Goal: Information Seeking & Learning: Learn about a topic

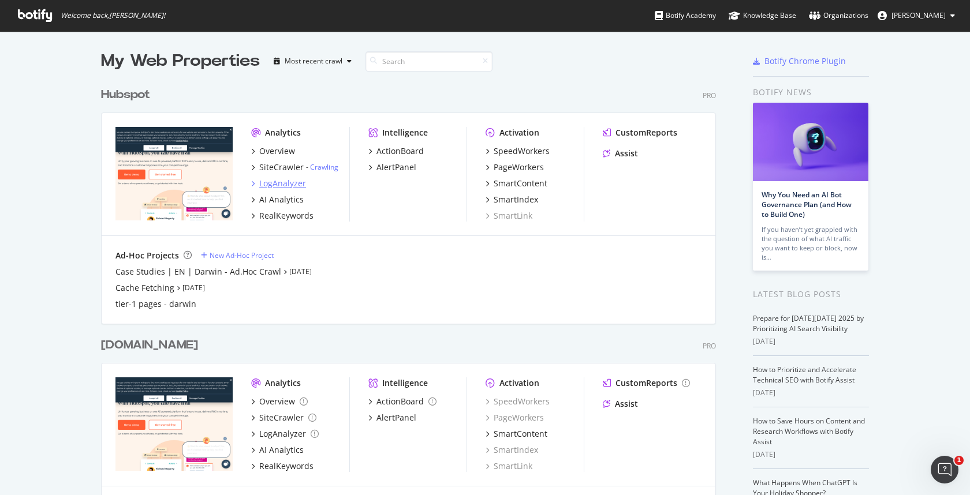
click at [278, 178] on div "LogAnalyzer" at bounding box center [282, 184] width 47 height 12
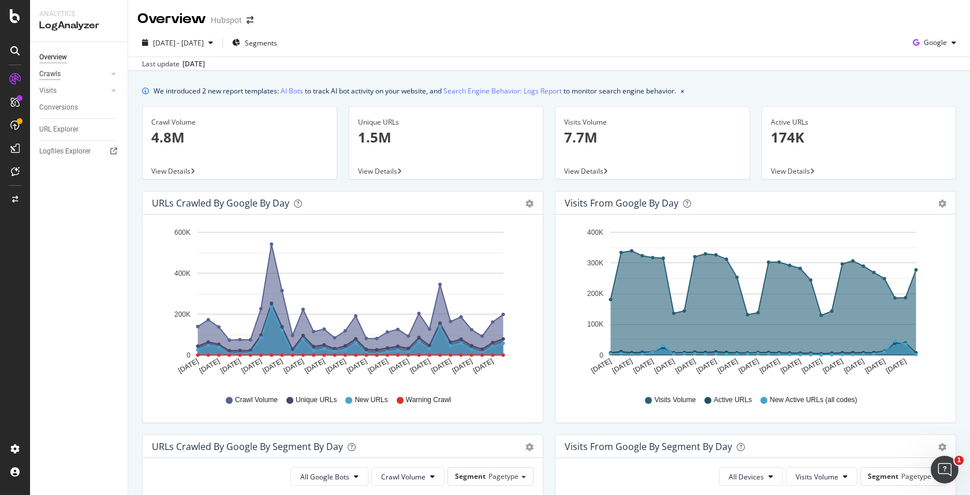
click at [49, 77] on div "Crawls" at bounding box center [49, 74] width 21 height 12
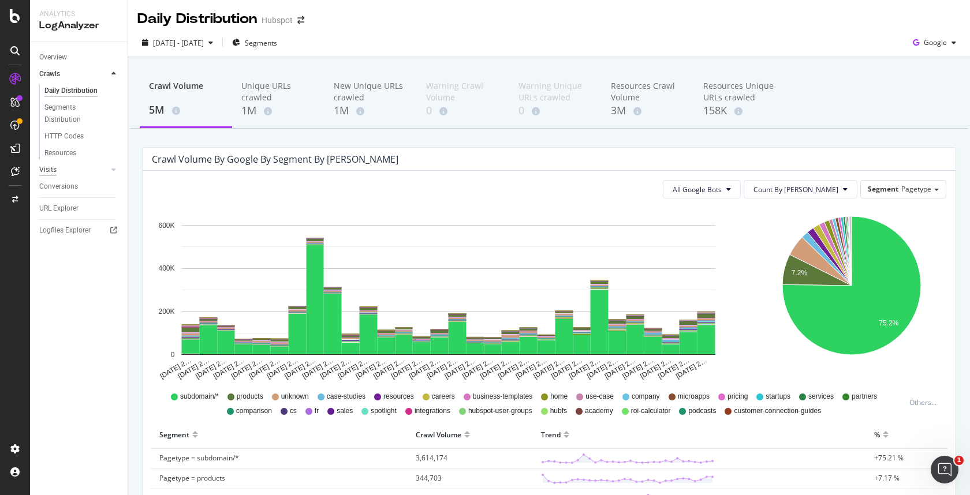
click at [53, 167] on div "Visits" at bounding box center [47, 170] width 17 height 12
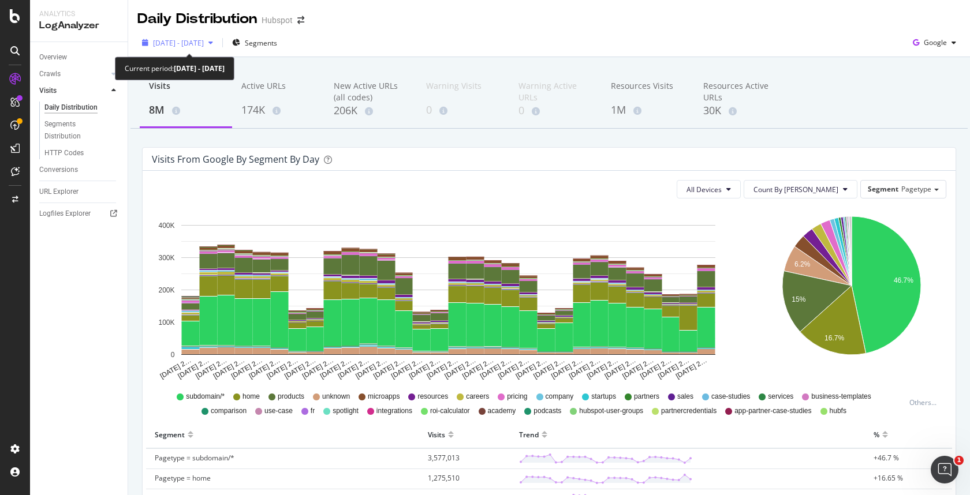
click at [218, 35] on div "[DATE] - [DATE]" at bounding box center [177, 42] width 80 height 17
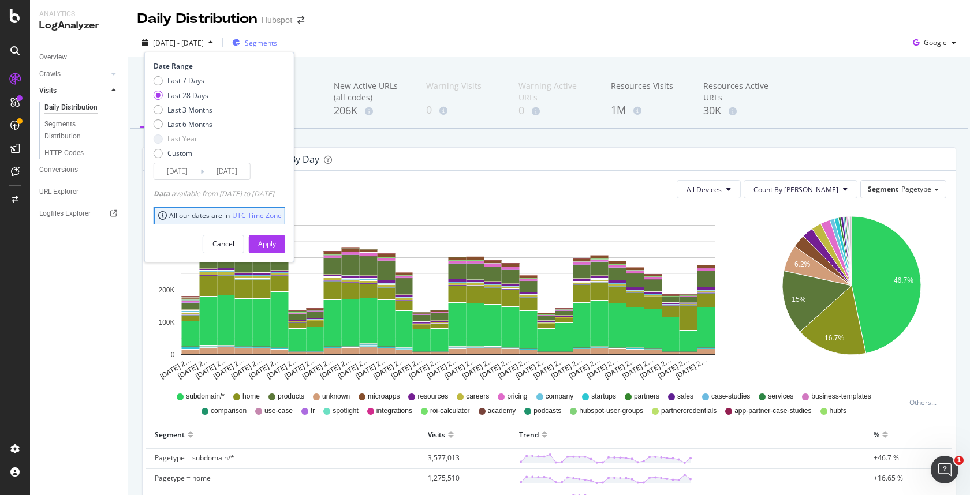
click at [269, 42] on span "Segments" at bounding box center [261, 43] width 32 height 10
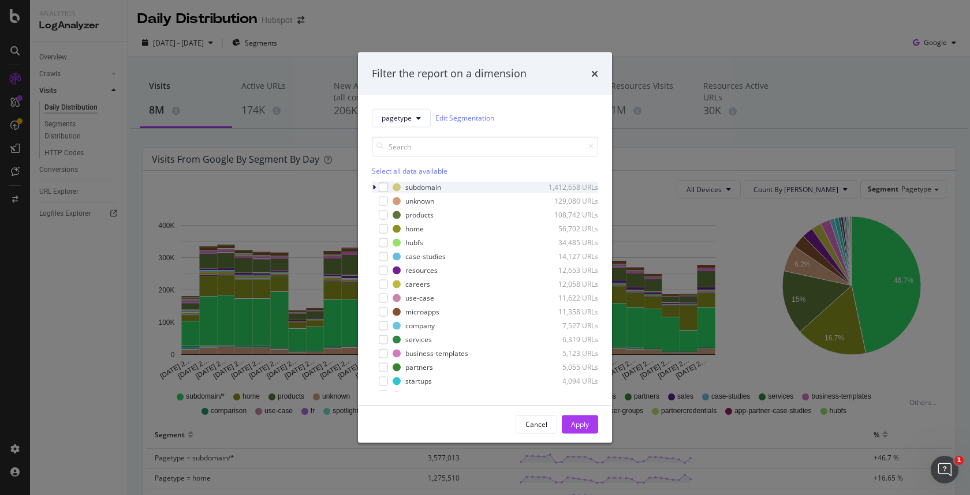
click at [376, 188] on div "modal" at bounding box center [375, 187] width 7 height 12
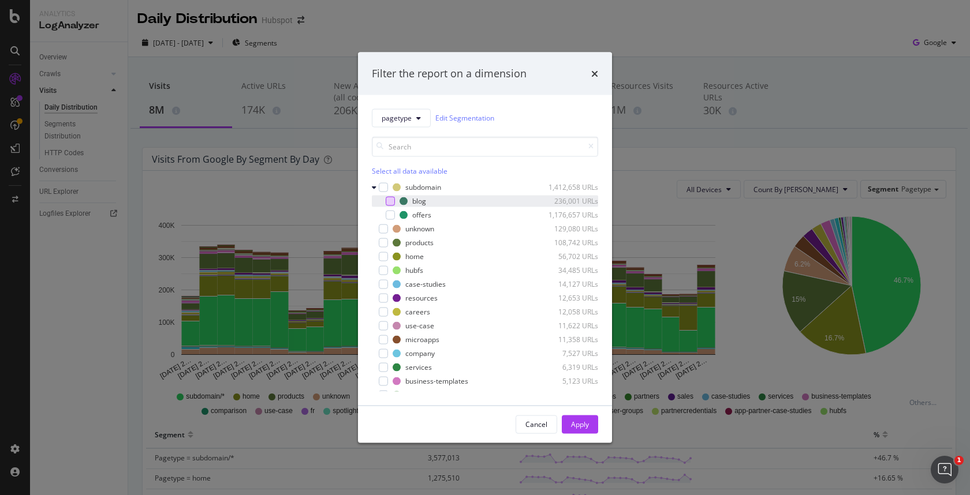
click at [392, 203] on div "modal" at bounding box center [390, 200] width 9 height 9
click at [585, 417] on div "Apply" at bounding box center [580, 424] width 18 height 17
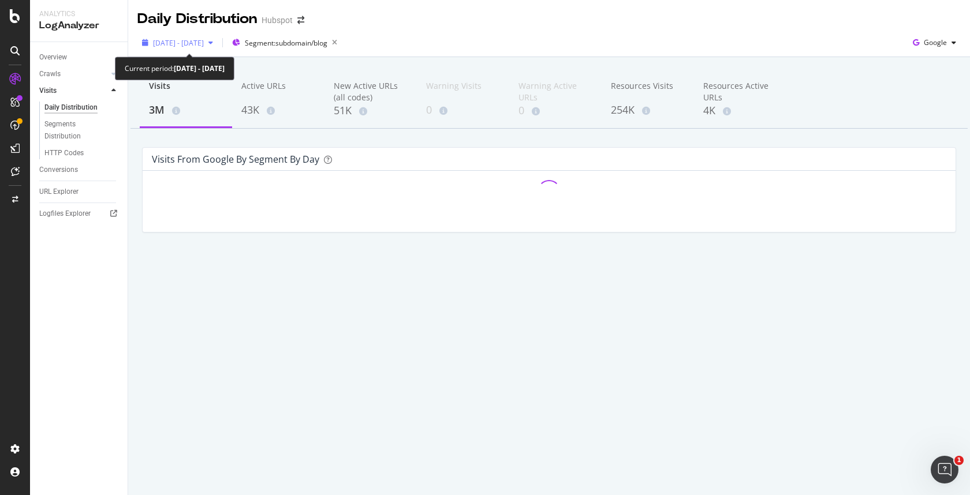
click at [200, 38] on span "[DATE] - [DATE]" at bounding box center [178, 43] width 51 height 10
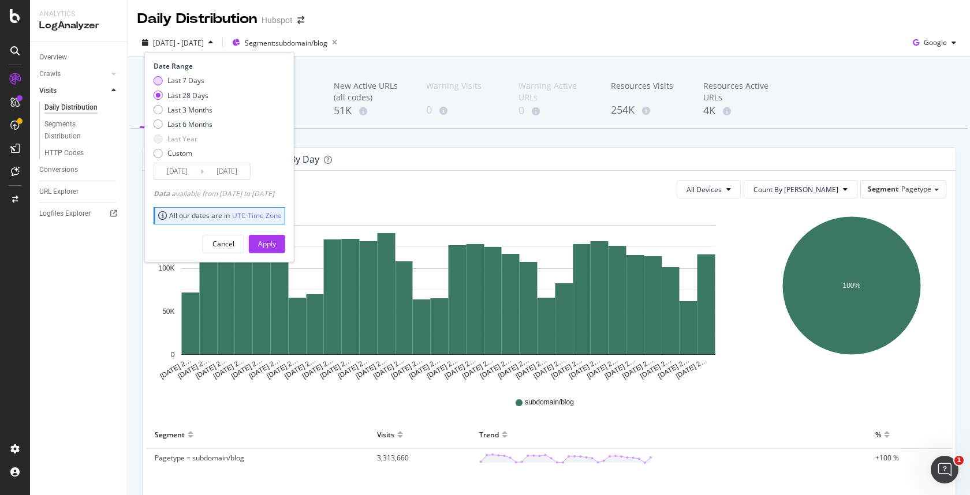
click at [167, 77] on div "Last 7 Days" at bounding box center [185, 81] width 37 height 10
type input "[DATE]"
click at [276, 242] on div "Apply" at bounding box center [267, 244] width 18 height 10
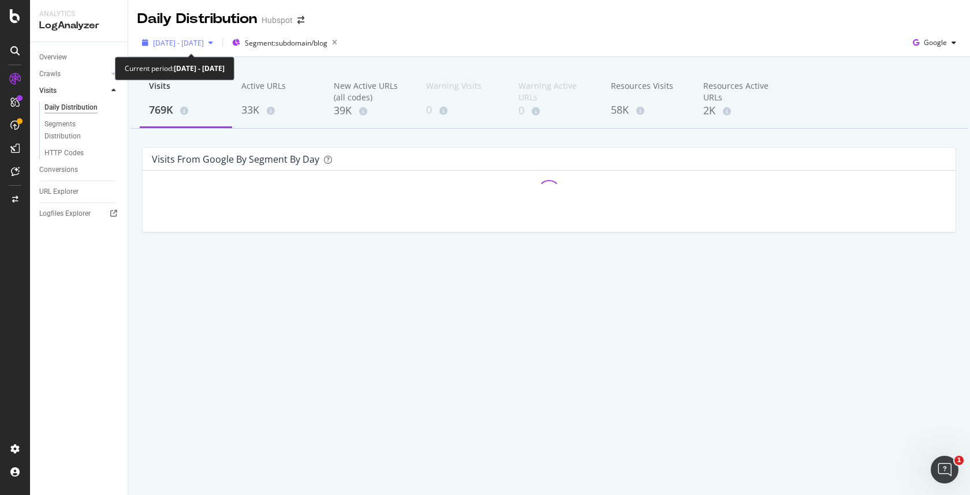
click at [204, 43] on span "[DATE] - [DATE]" at bounding box center [178, 43] width 51 height 10
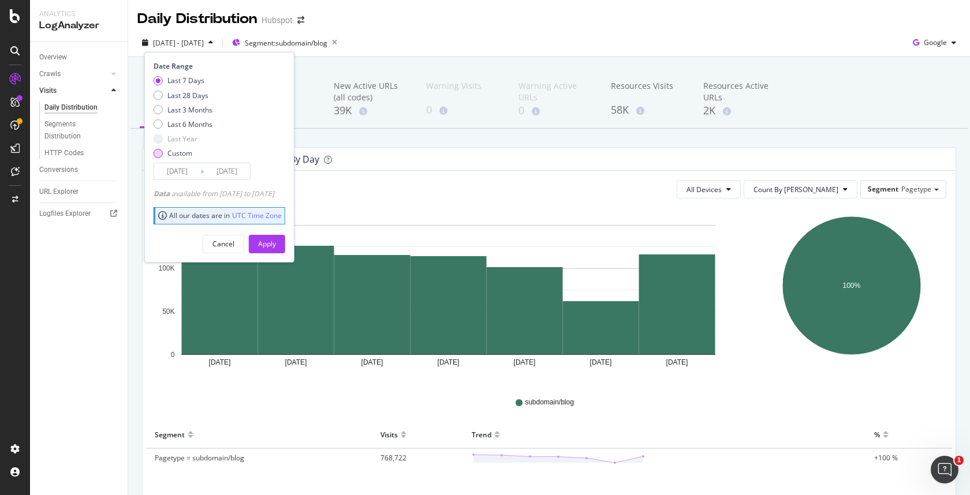
click at [154, 155] on div "Custom" at bounding box center [183, 153] width 59 height 10
click at [176, 178] on input "[DATE]" at bounding box center [177, 171] width 46 height 16
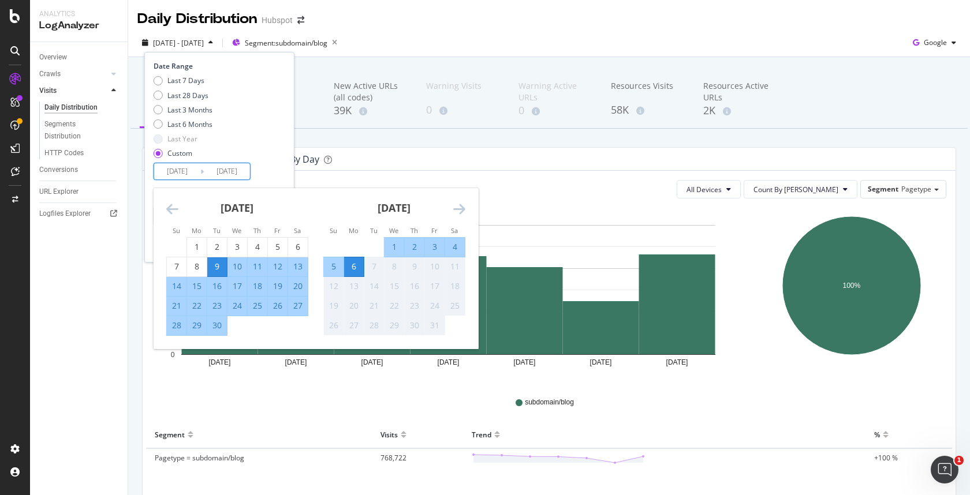
click at [282, 167] on div "Date Range Last 7 Days Last 28 Days Last 3 Months Last 6 Months Last Year Custo…" at bounding box center [218, 120] width 129 height 119
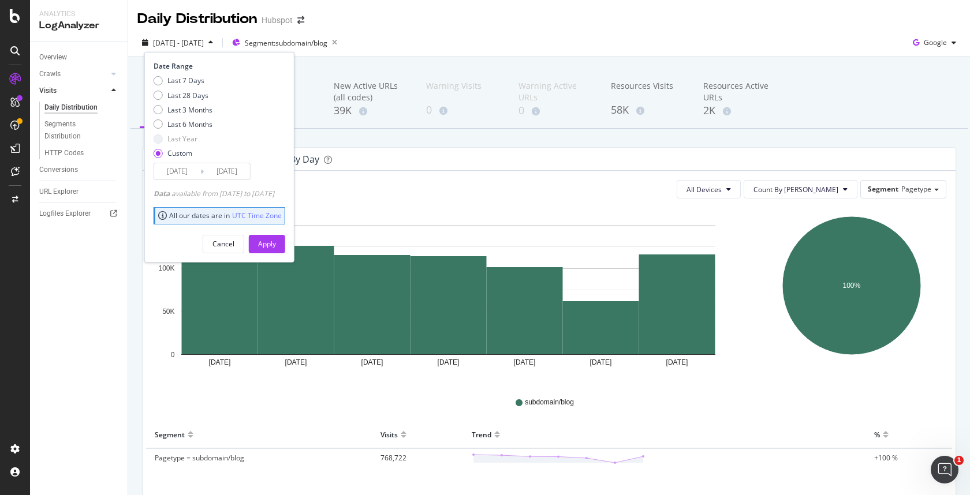
click at [188, 176] on input "[DATE]" at bounding box center [177, 171] width 46 height 16
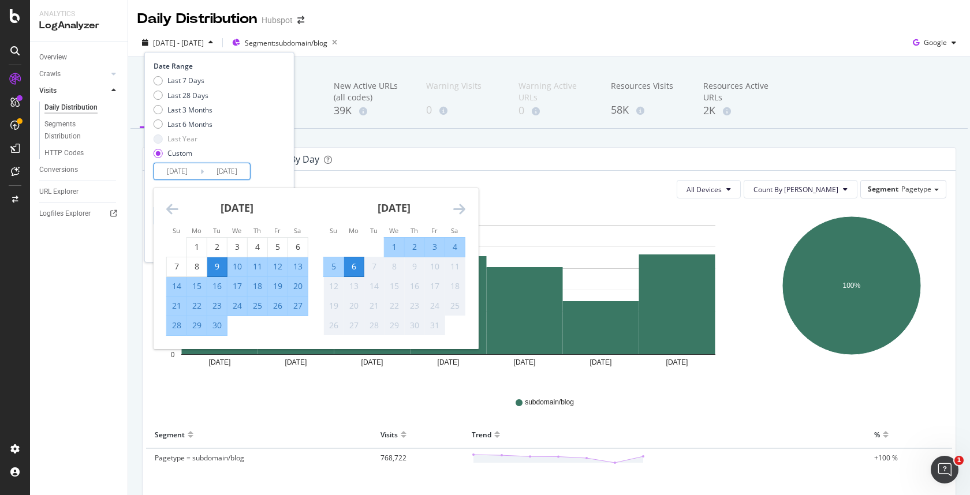
click at [172, 327] on div "28" at bounding box center [177, 326] width 20 height 12
type input "[DATE]"
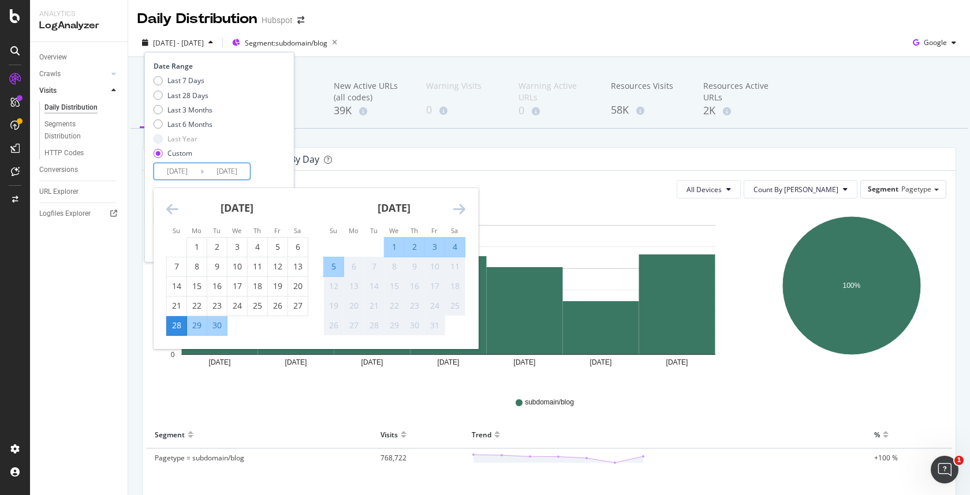
click at [452, 247] on div "4" at bounding box center [455, 247] width 20 height 12
type input "[DATE]"
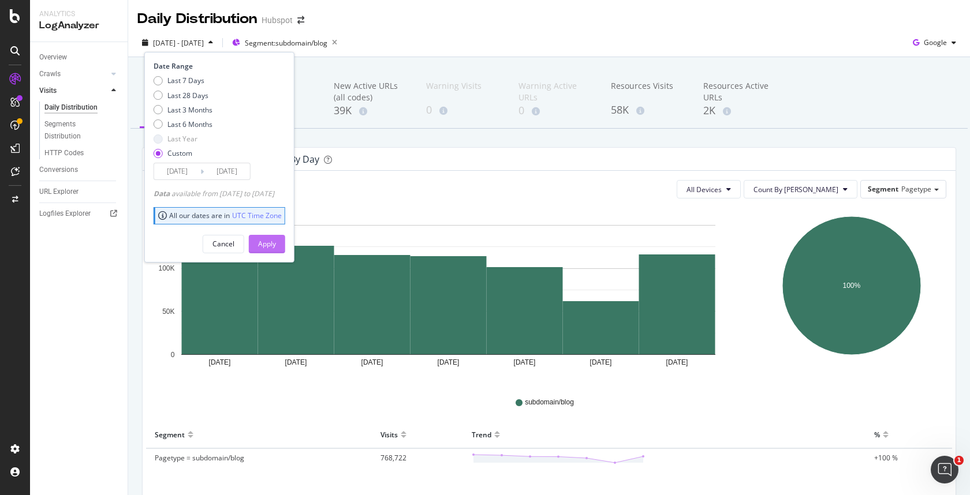
click at [276, 244] on div "Apply" at bounding box center [267, 244] width 18 height 10
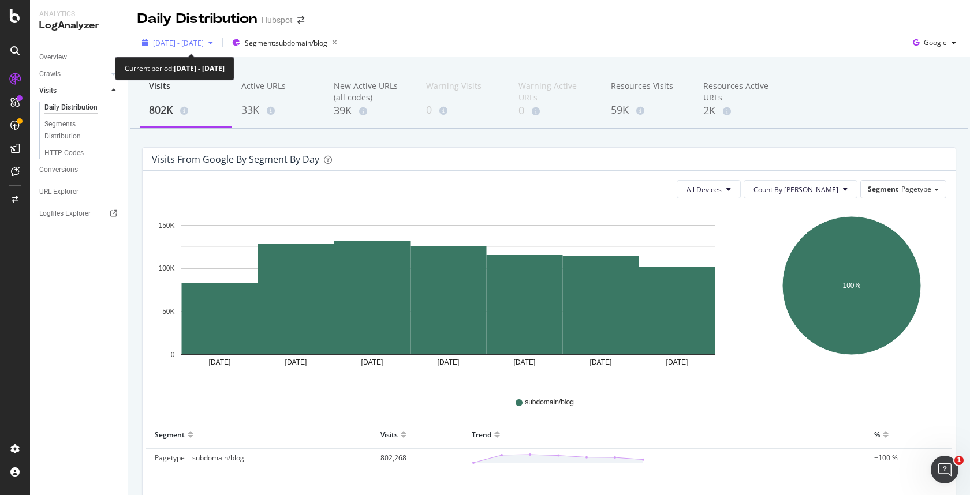
click at [192, 48] on div "[DATE] - [DATE]" at bounding box center [177, 42] width 80 height 17
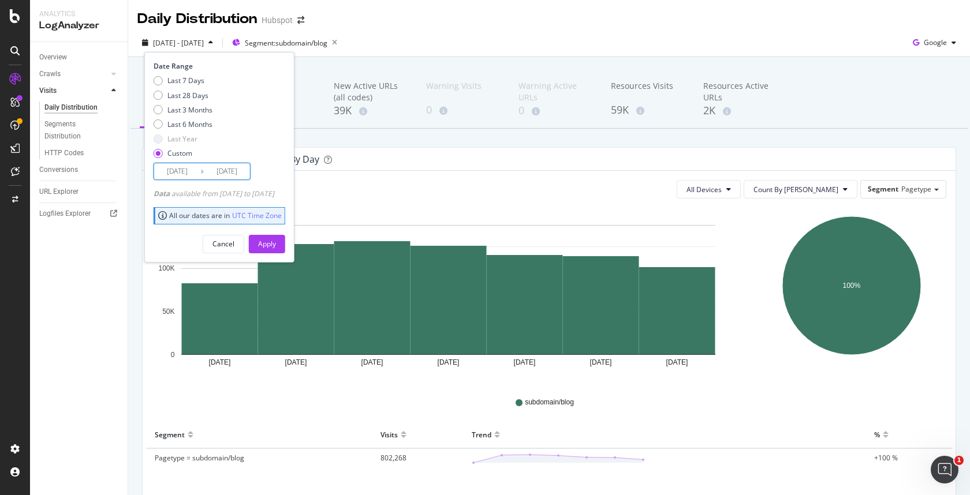
click at [178, 172] on input "[DATE]" at bounding box center [177, 171] width 46 height 16
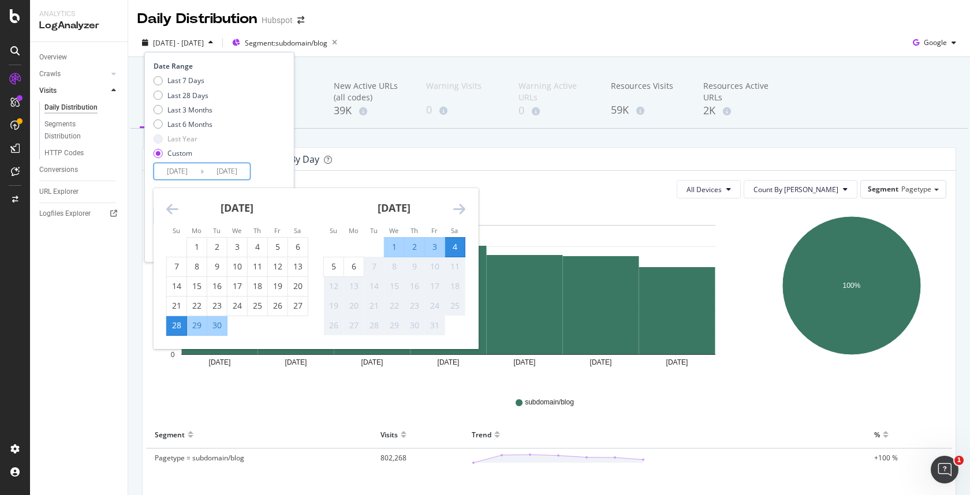
click at [230, 178] on input "[DATE]" at bounding box center [227, 171] width 46 height 16
click at [170, 305] on div "21" at bounding box center [177, 306] width 20 height 12
type input "[DATE]"
click at [300, 308] on div "27" at bounding box center [298, 306] width 20 height 12
type input "[DATE]"
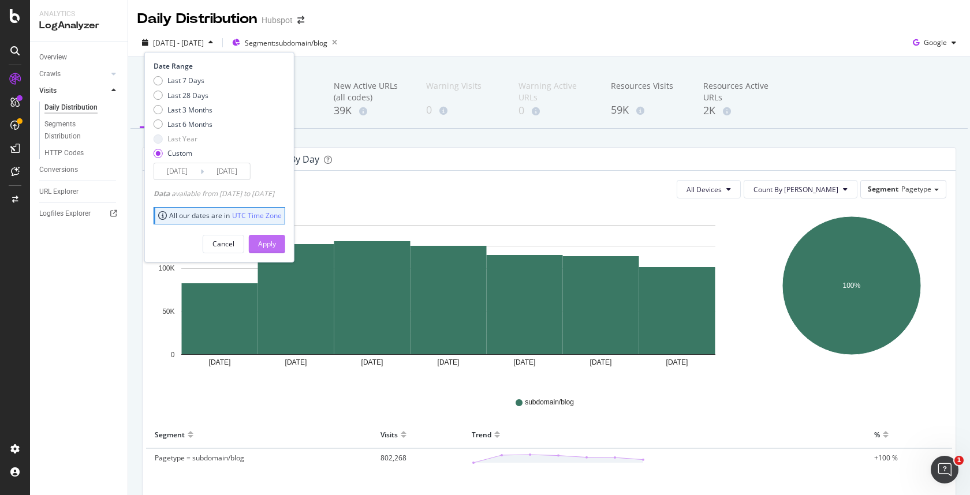
click at [276, 239] on div "Apply" at bounding box center [267, 244] width 18 height 10
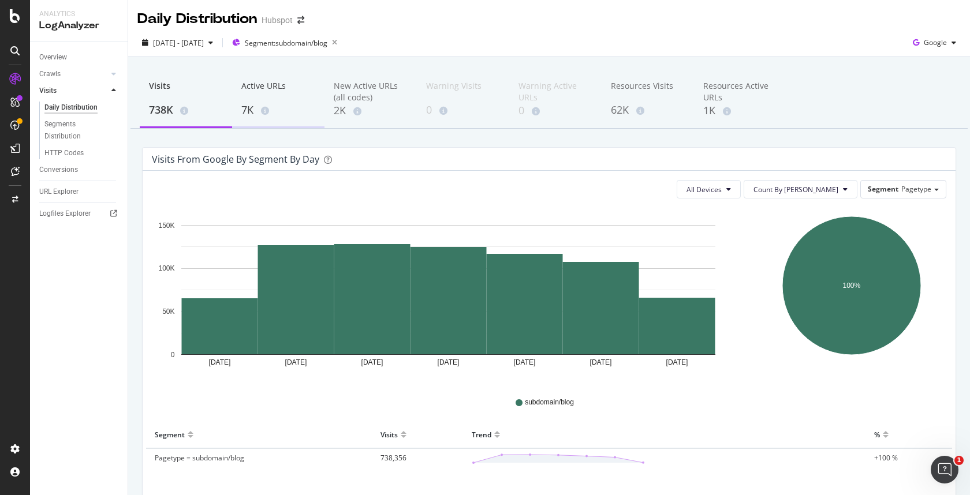
click at [259, 117] on div "7K" at bounding box center [278, 110] width 74 height 15
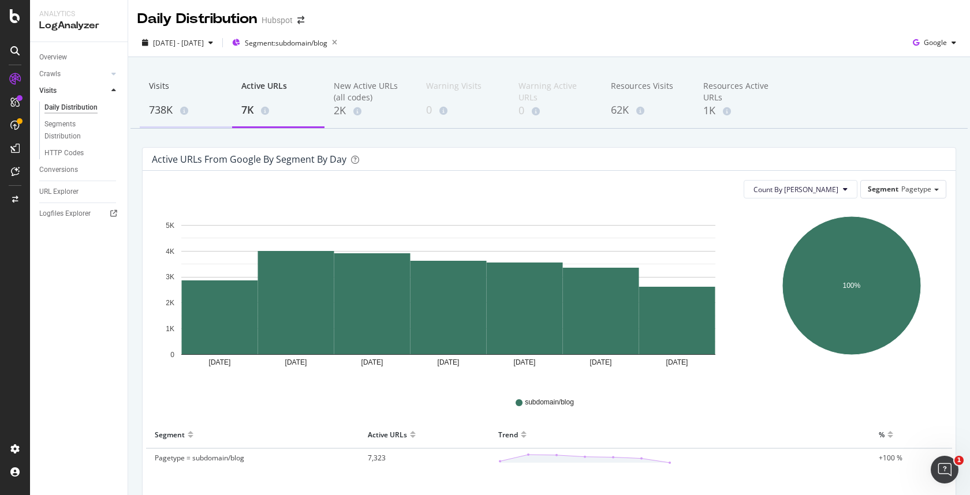
click at [192, 94] on div "Visits" at bounding box center [186, 91] width 74 height 22
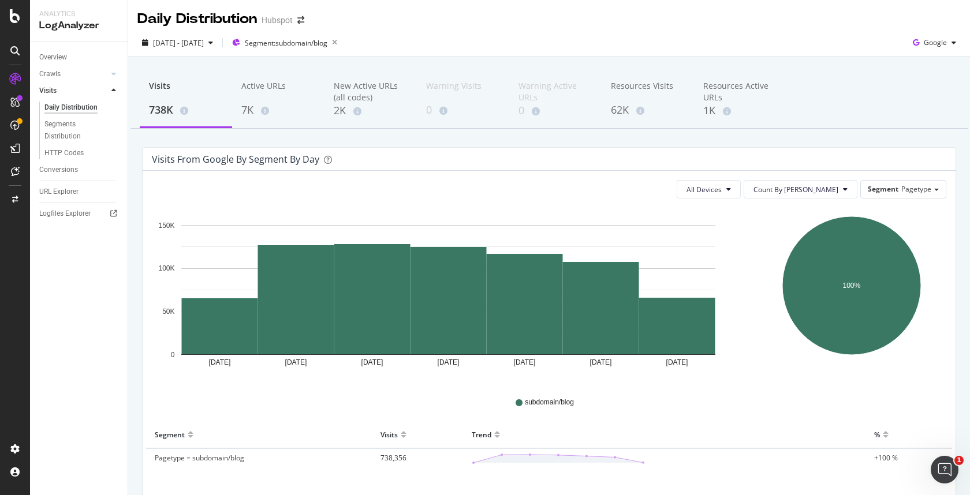
click at [251, 49] on div "[DATE] - [DATE] Segment: subdomain/blog" at bounding box center [239, 42] width 204 height 18
click at [218, 46] on div "button" at bounding box center [211, 42] width 14 height 7
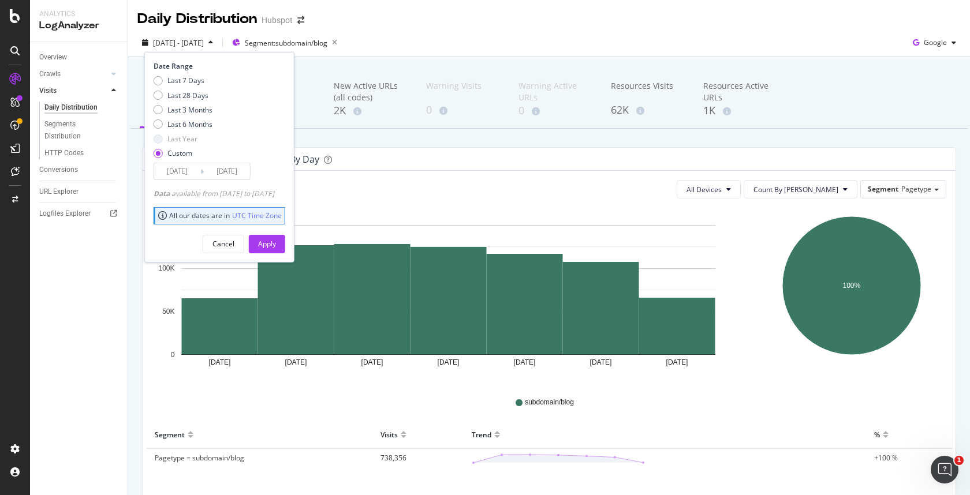
click at [162, 169] on input "[DATE]" at bounding box center [177, 171] width 46 height 16
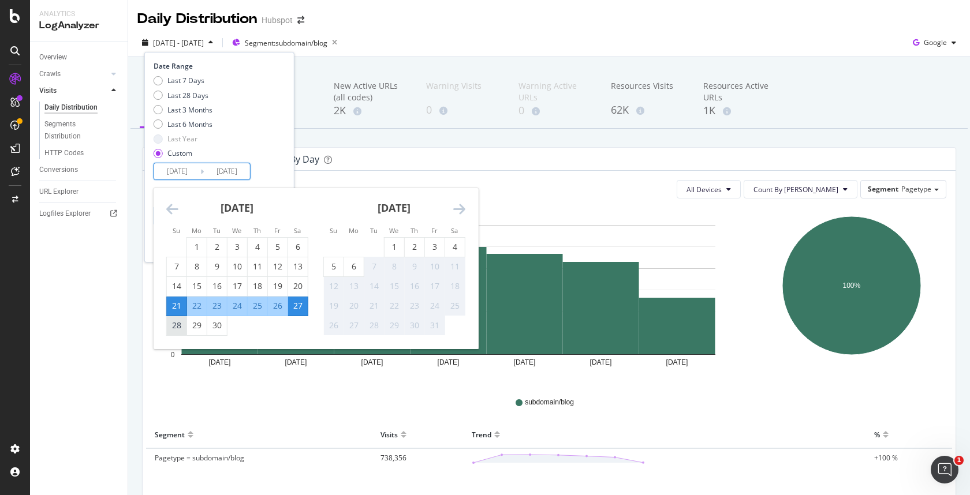
click at [173, 328] on div "28" at bounding box center [177, 326] width 20 height 12
type input "[DATE]"
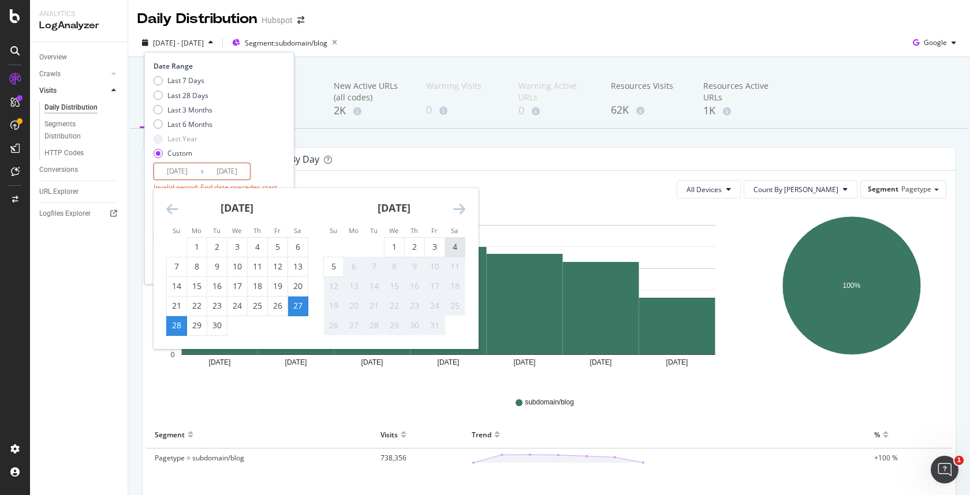
click at [452, 243] on div "4" at bounding box center [455, 247] width 20 height 12
type input "[DATE]"
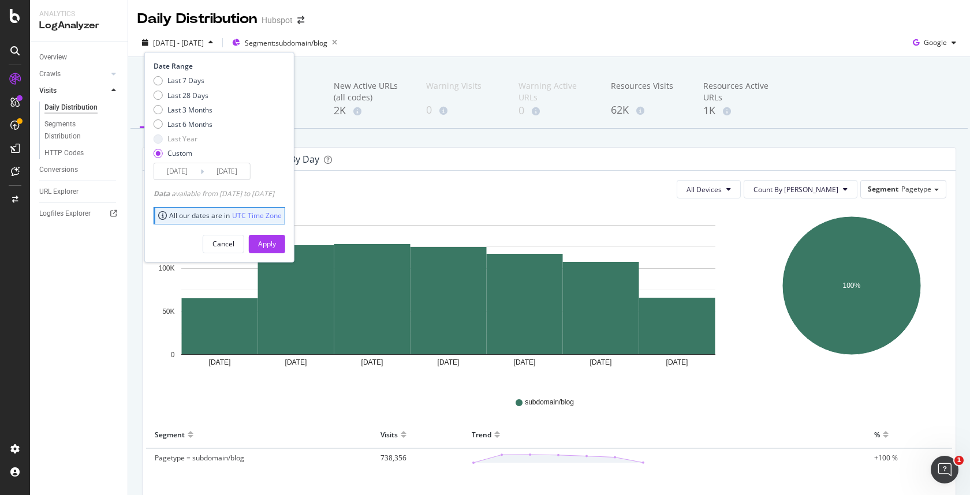
click at [285, 231] on div "Cancel Apply" at bounding box center [220, 239] width 132 height 27
click at [276, 242] on div "Apply" at bounding box center [267, 244] width 18 height 10
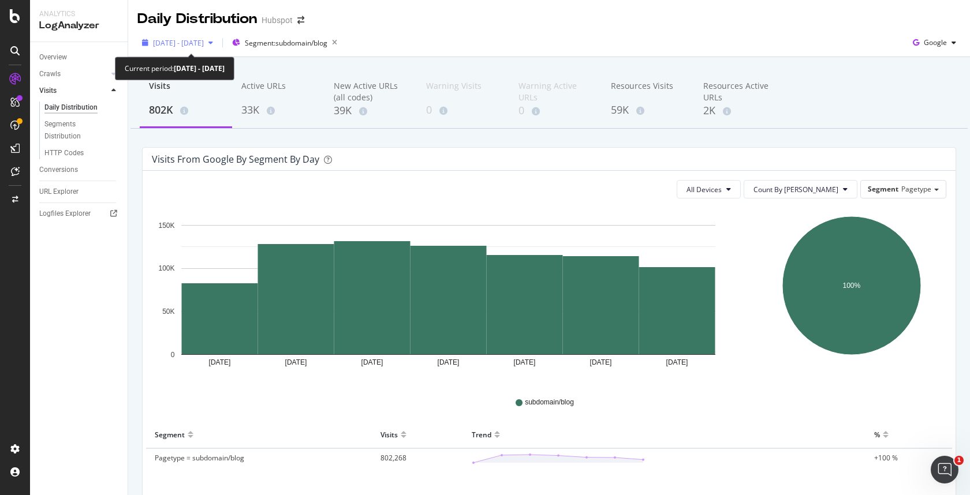
click at [204, 42] on span "[DATE] - [DATE]" at bounding box center [178, 43] width 51 height 10
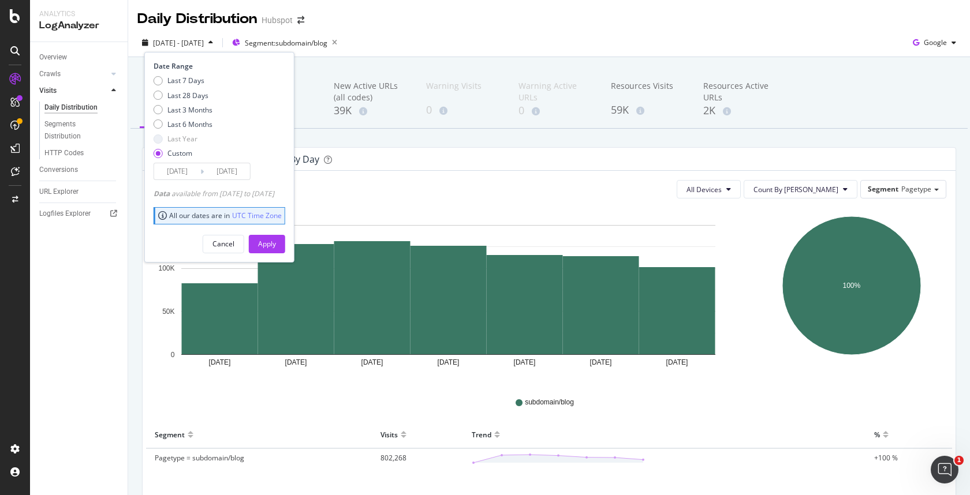
click at [156, 156] on div "Custom" at bounding box center [158, 153] width 9 height 9
type input "[DATE]"
click at [168, 170] on input "[DATE]" at bounding box center [177, 171] width 46 height 16
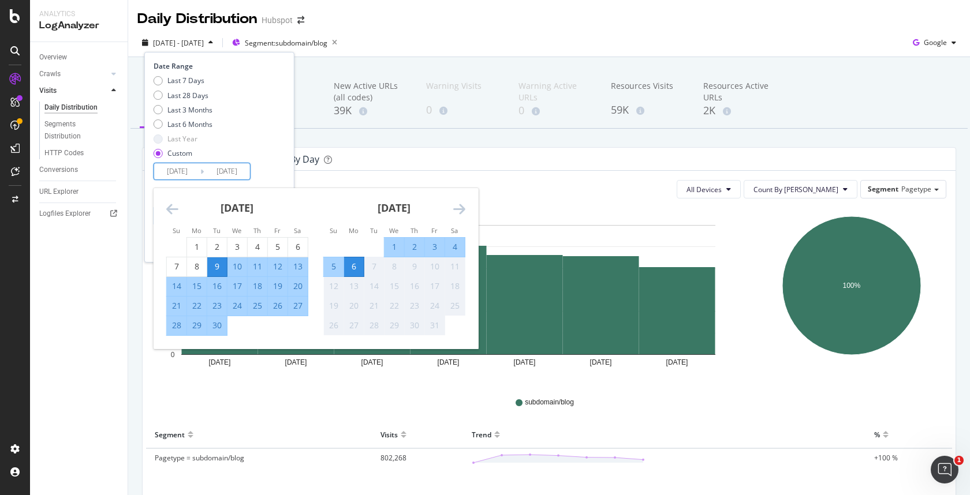
click at [170, 307] on div "21" at bounding box center [177, 306] width 20 height 12
type input "[DATE]"
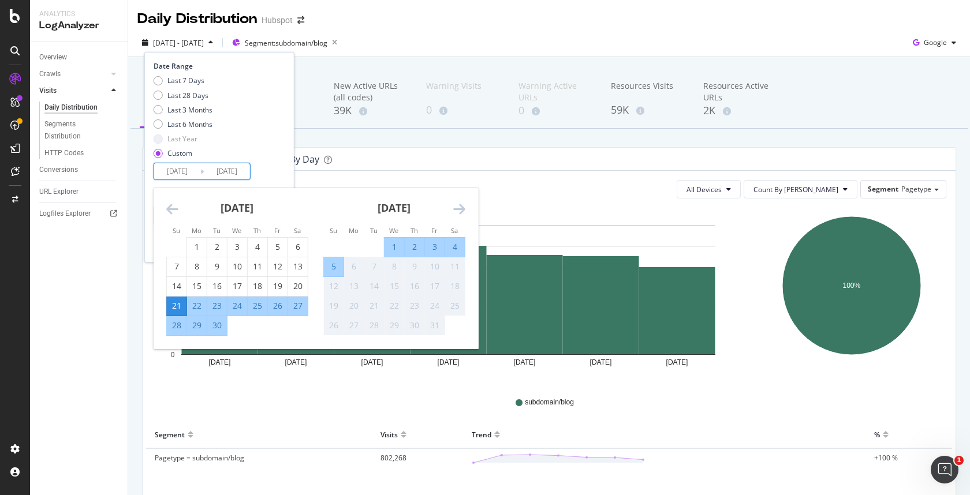
click at [295, 305] on div "27" at bounding box center [298, 306] width 20 height 12
type input "[DATE]"
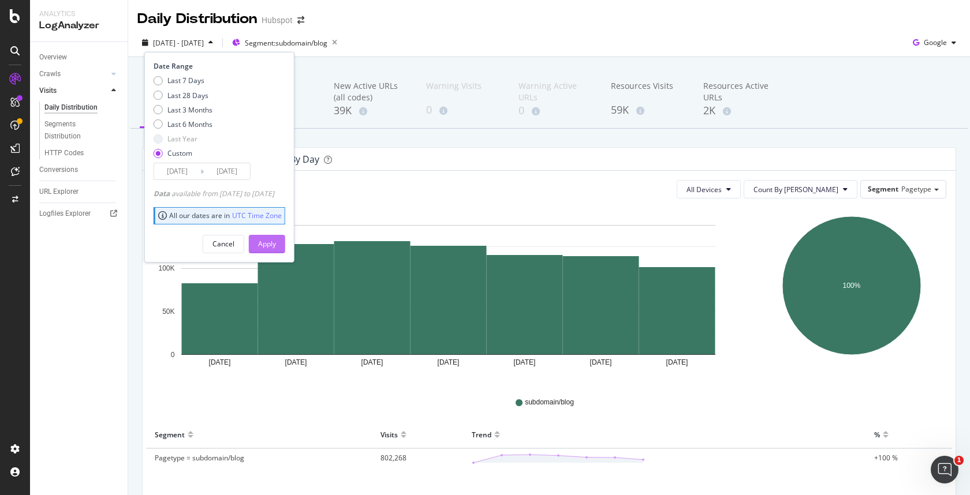
click at [276, 243] on div "Apply" at bounding box center [267, 244] width 18 height 10
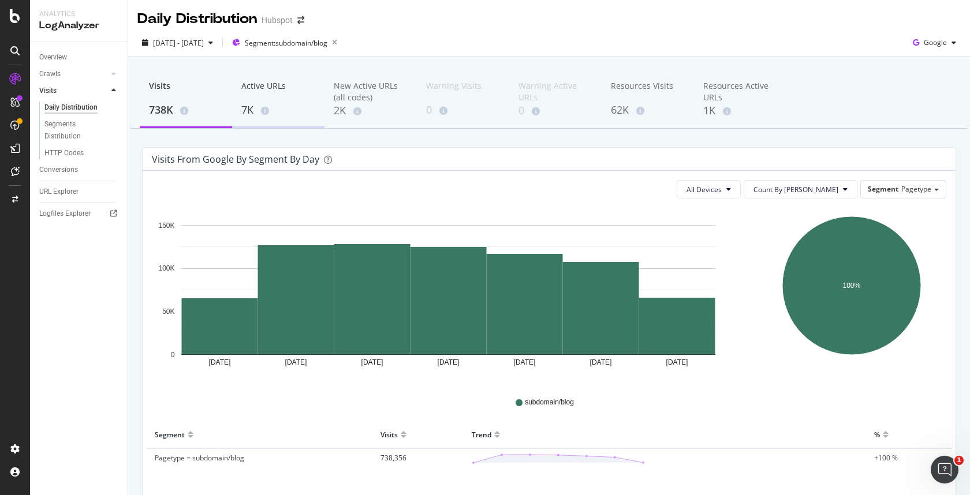
click at [267, 109] on icon at bounding box center [265, 111] width 8 height 8
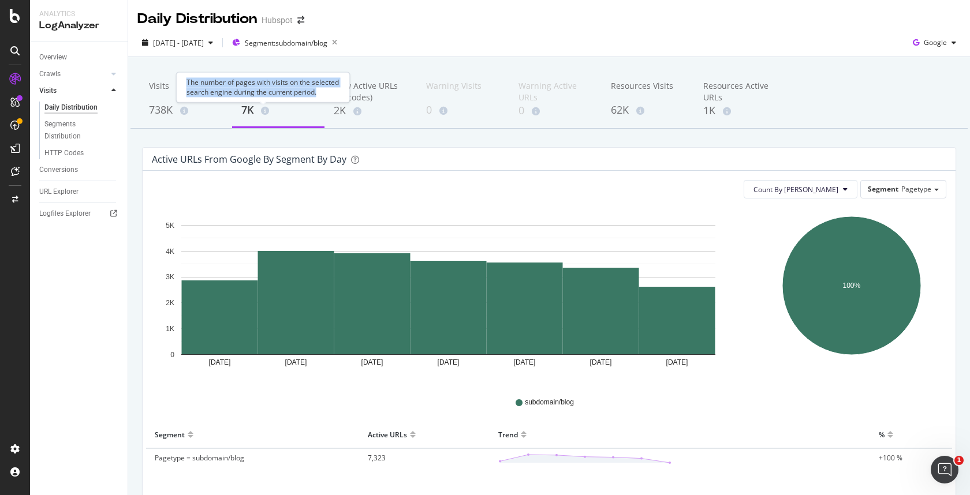
drag, startPoint x: 186, startPoint y: 81, endPoint x: 341, endPoint y: 94, distance: 155.8
click at [341, 94] on div "The number of pages with visits on the selected search engine during the curren…" at bounding box center [263, 87] width 173 height 30
copy div "The number of pages with visits on the selected search engine during the curren…"
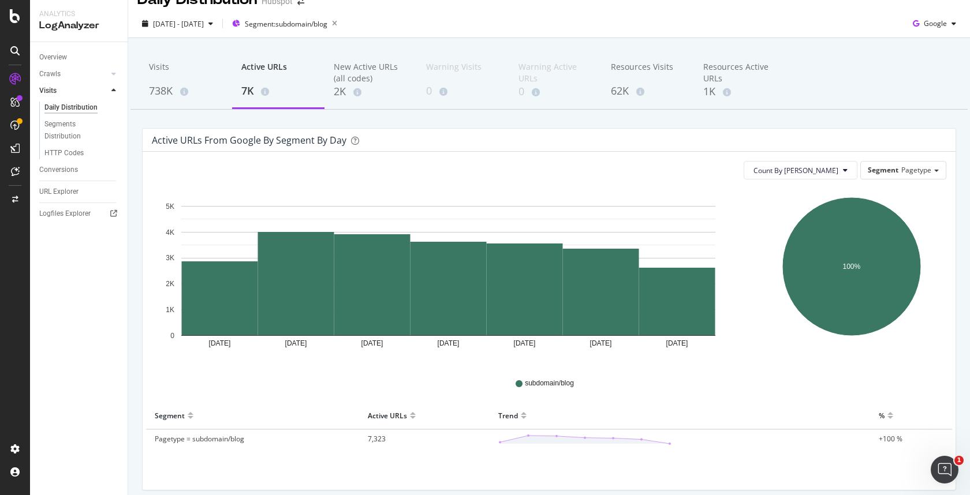
scroll to position [9, 0]
